Goal: Task Accomplishment & Management: Complete application form

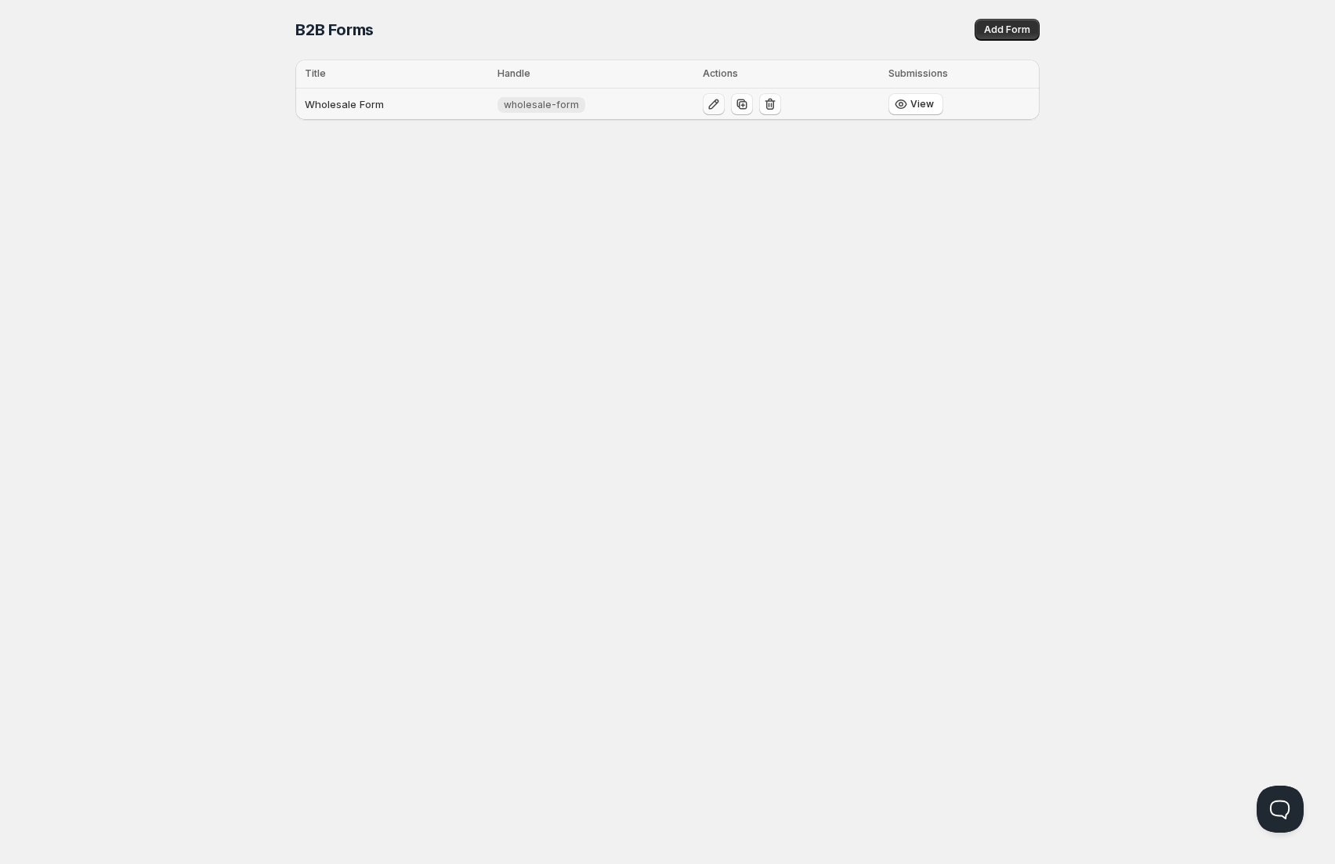
click at [712, 107] on icon "button" at bounding box center [714, 104] width 16 height 16
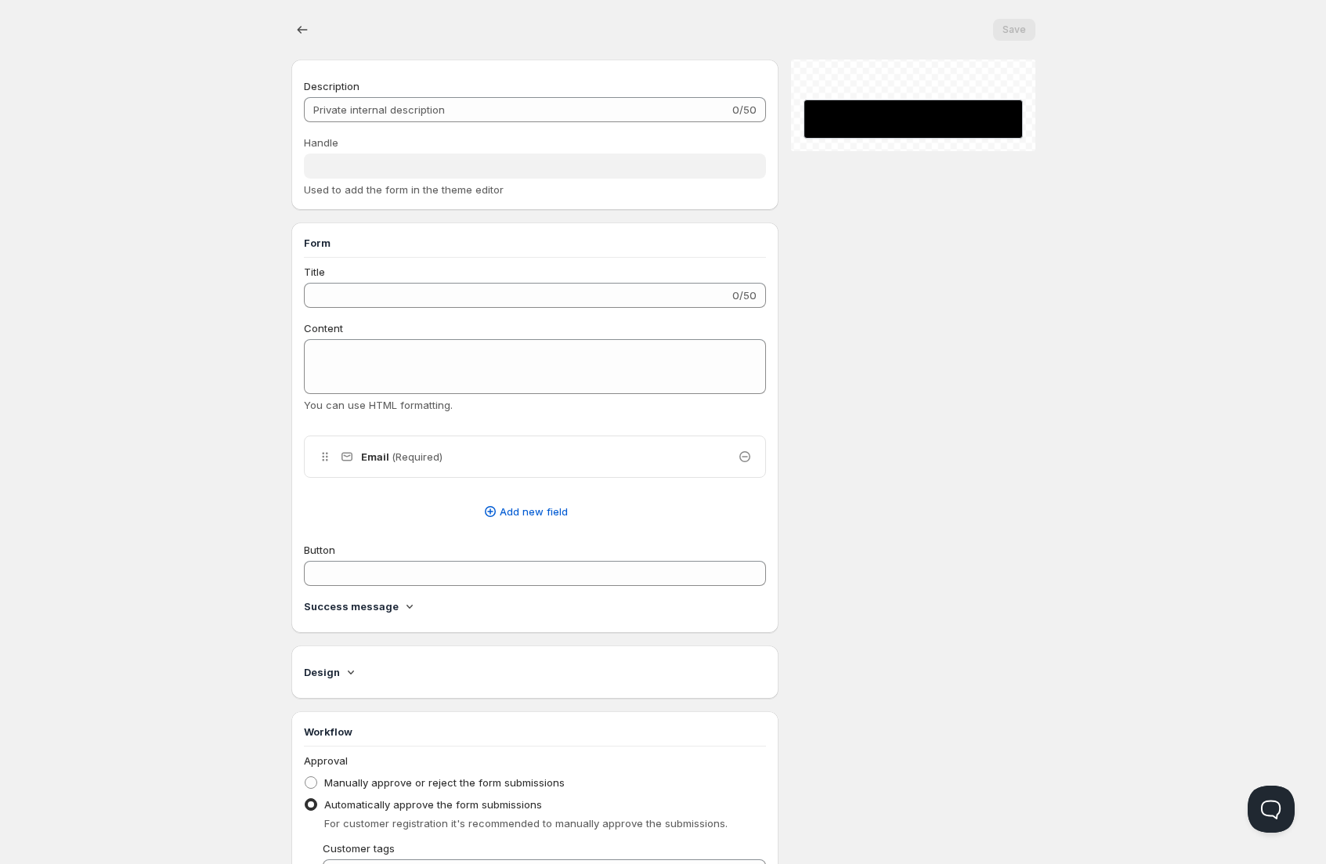
type input "Wholesale Form"
type input "wholesale-form"
type input "Register for a Wholesale Account"
type textarea "Fill in your business details below. After review, we’ll contact you with your …"
type input "Apply Now"
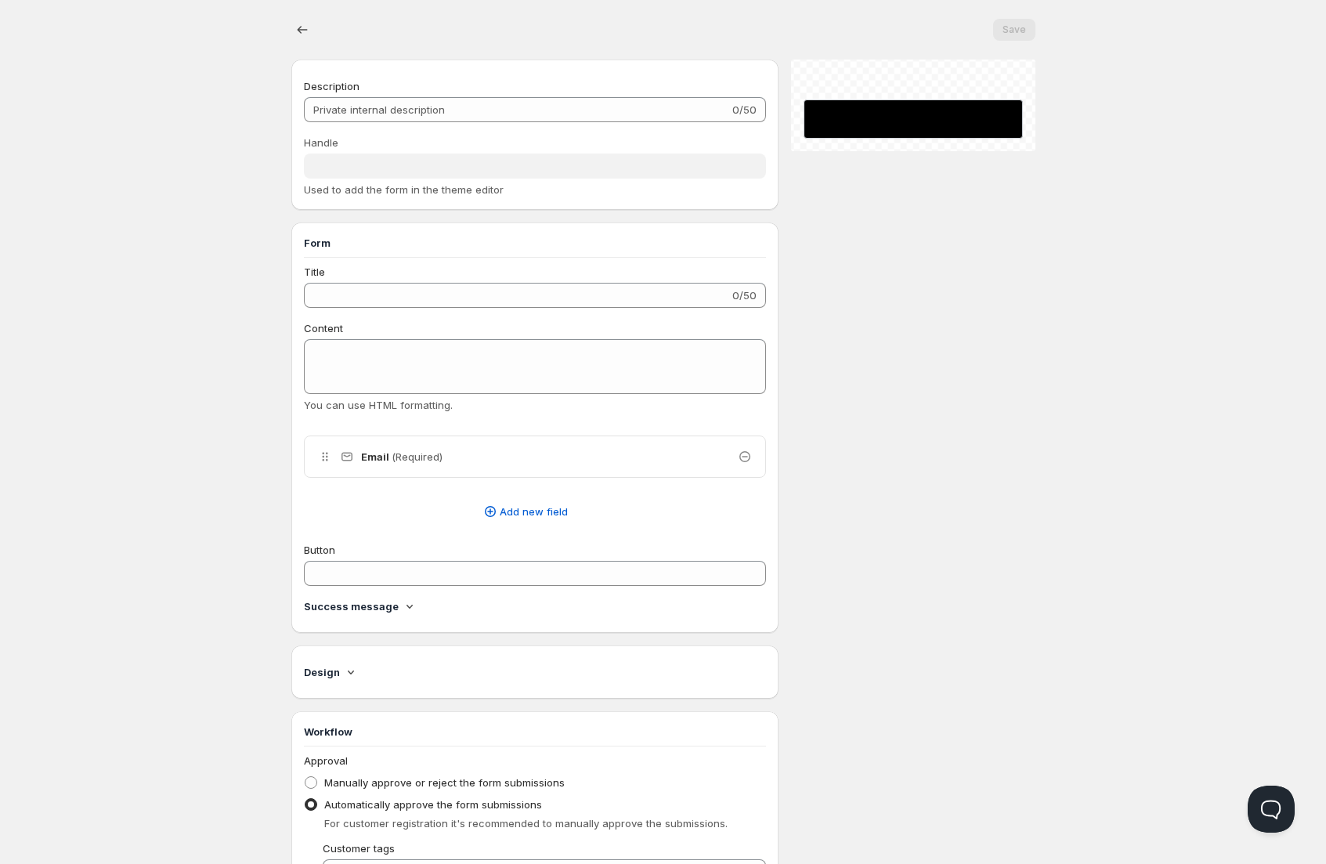
radio input "true"
checkbox input "true"
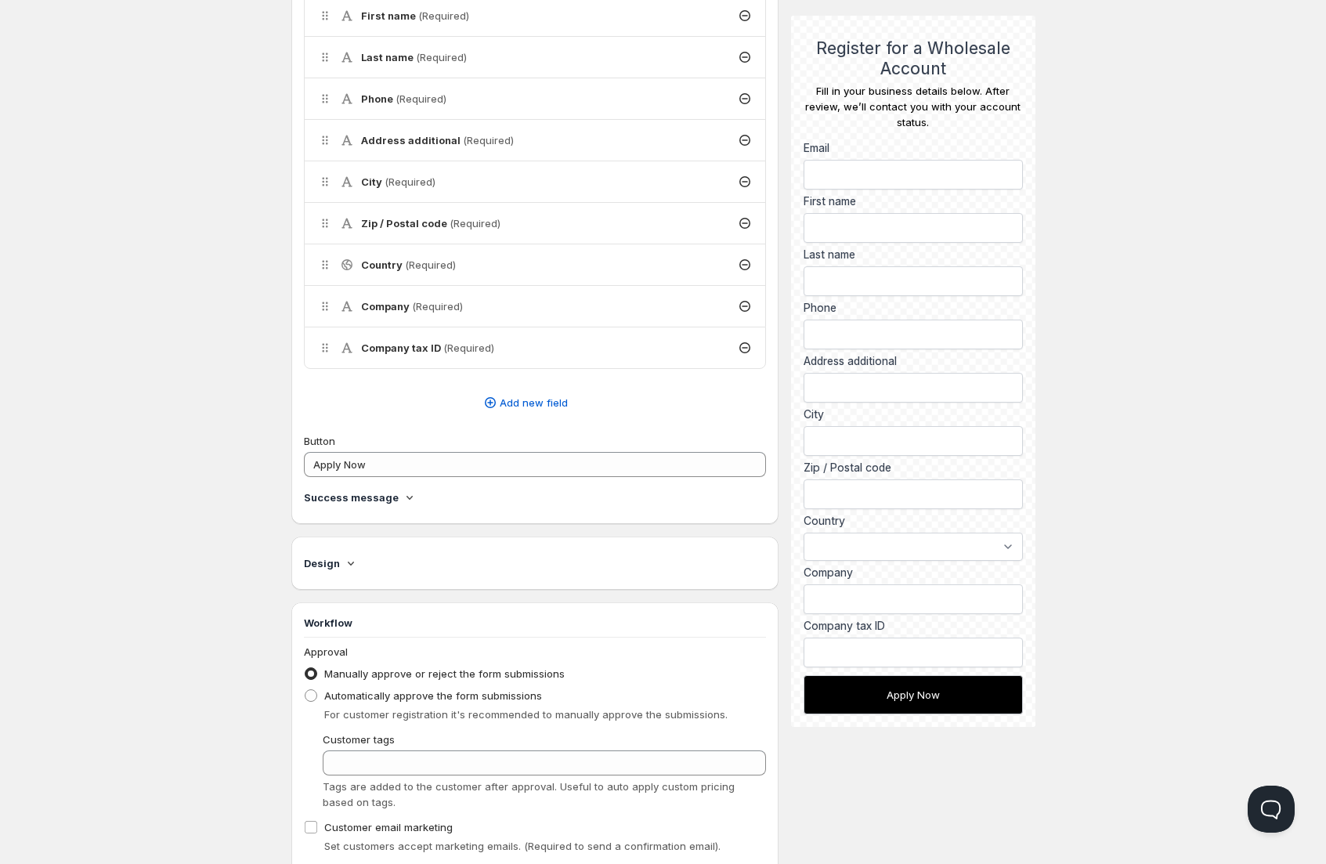
scroll to position [622, 0]
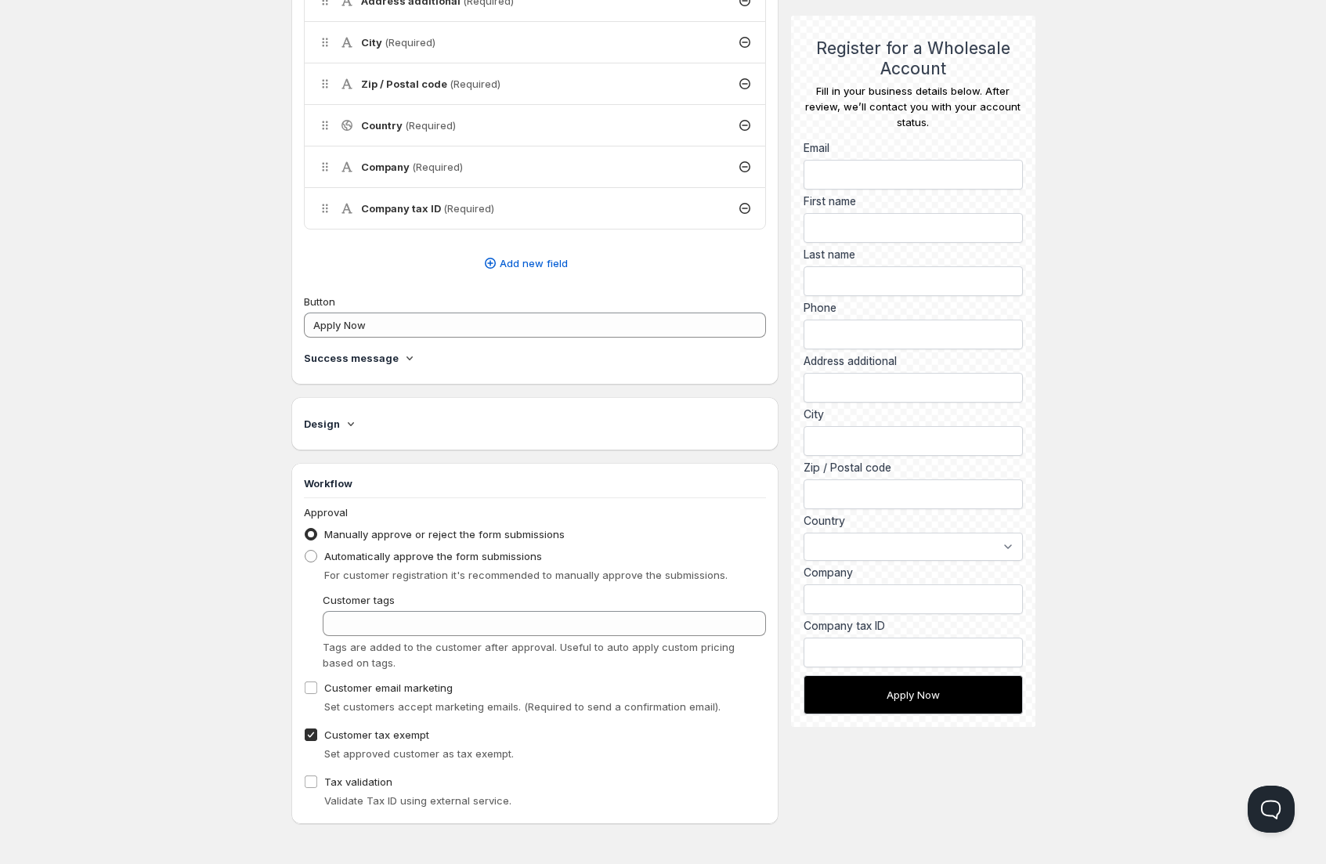
click at [403, 358] on icon at bounding box center [410, 358] width 16 height 16
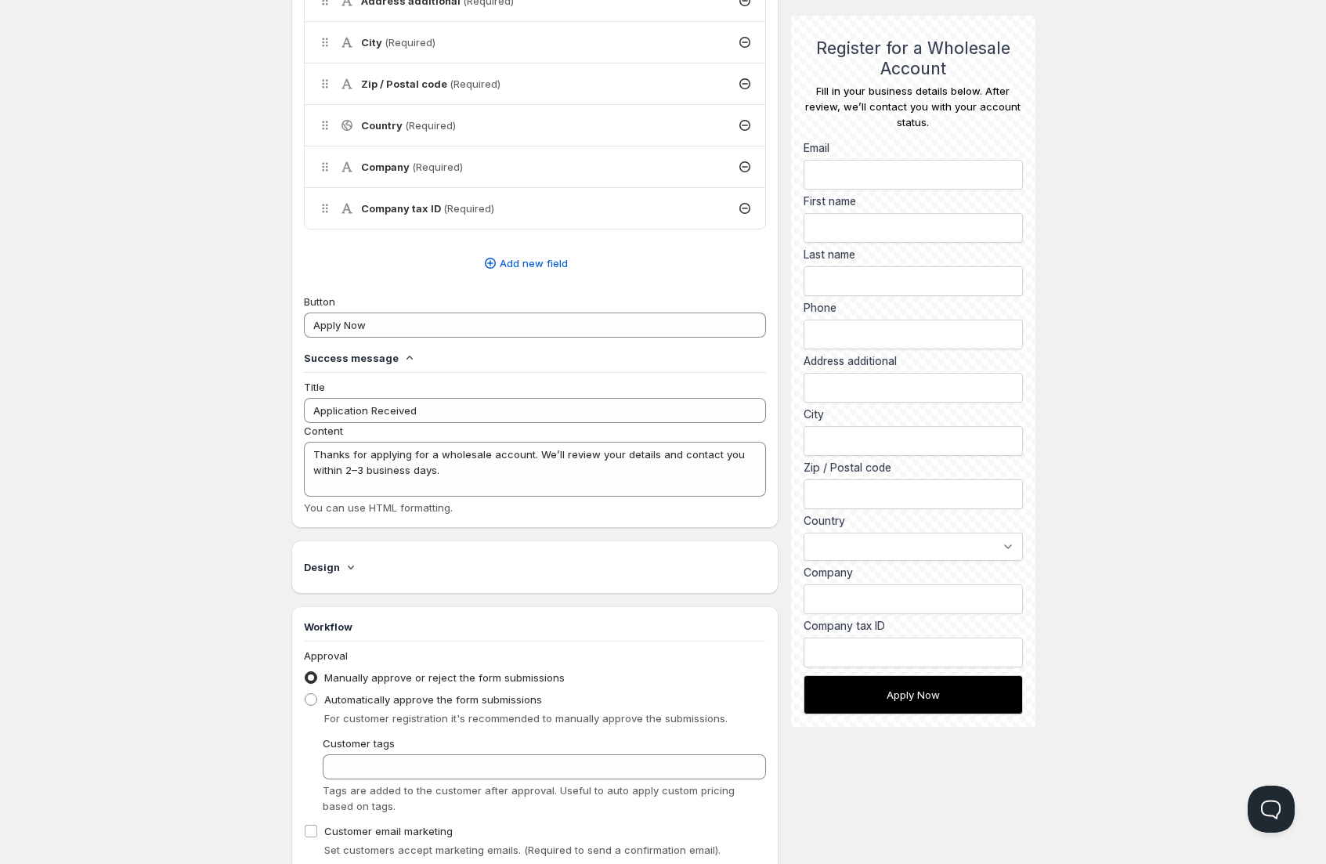
click at [407, 356] on icon at bounding box center [410, 358] width 16 height 16
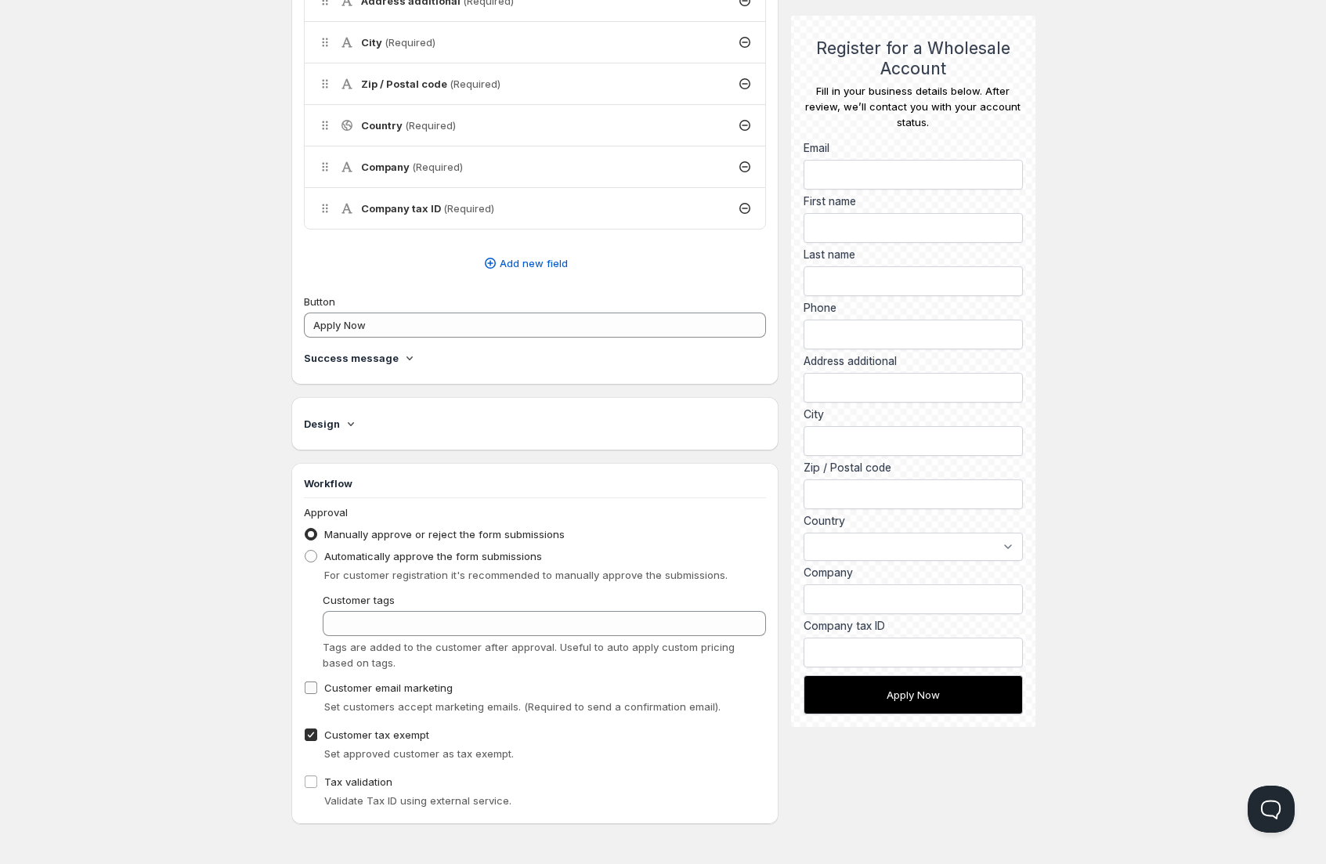
click at [316, 690] on input "Customer email marketing" at bounding box center [311, 688] width 13 height 13
click at [313, 687] on input "Customer email marketing" at bounding box center [311, 688] width 13 height 13
checkbox input "false"
click at [1228, 449] on div "Home Pricing Price lists Checkout Forms Submissions Settings Features Plans Who…" at bounding box center [663, 120] width 1326 height 1485
